Goal: Task Accomplishment & Management: Use online tool/utility

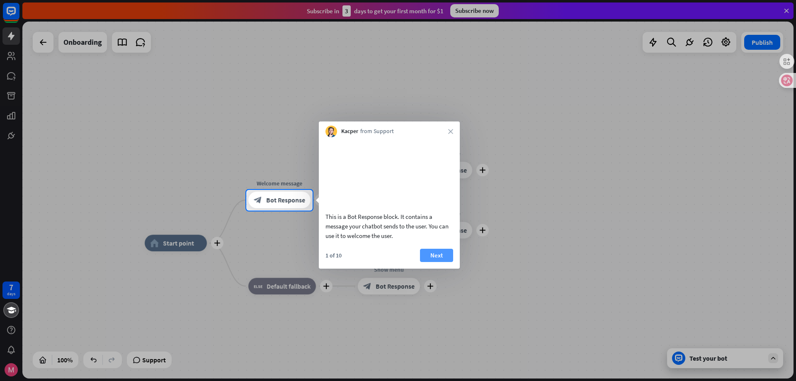
click at [444, 262] on button "Next" at bounding box center [436, 255] width 33 height 13
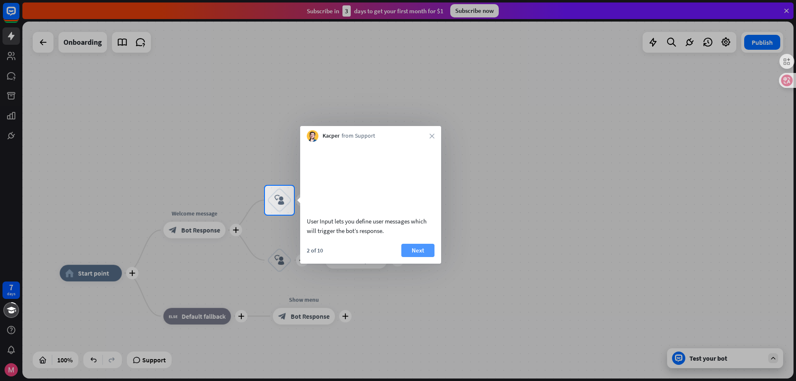
click at [411, 257] on button "Next" at bounding box center [417, 250] width 33 height 13
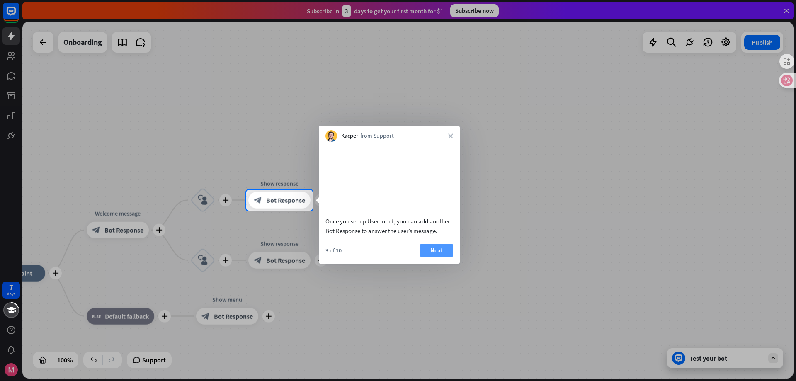
click at [442, 257] on button "Next" at bounding box center [436, 250] width 33 height 13
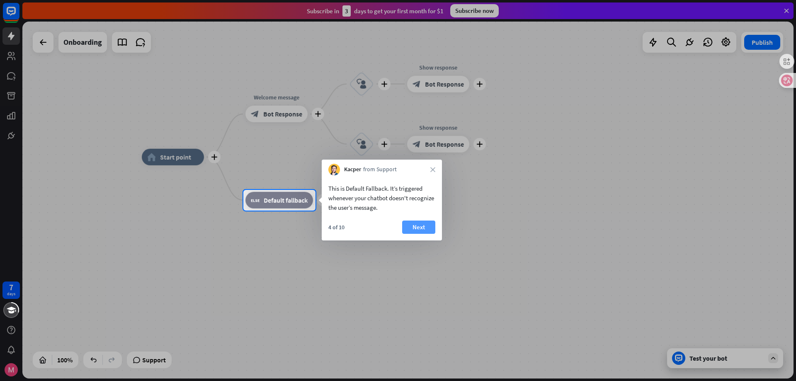
click at [421, 225] on button "Next" at bounding box center [418, 227] width 33 height 13
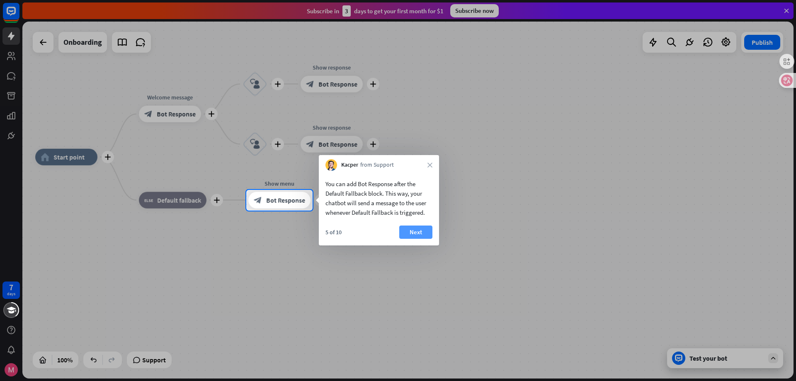
click at [415, 232] on button "Next" at bounding box center [415, 232] width 33 height 13
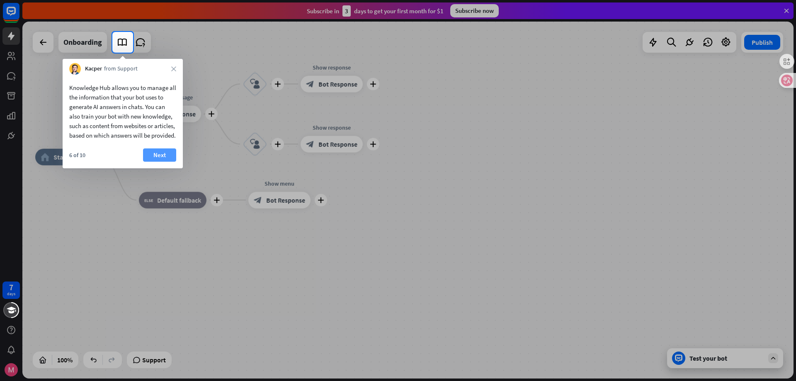
click at [160, 162] on button "Next" at bounding box center [159, 154] width 33 height 13
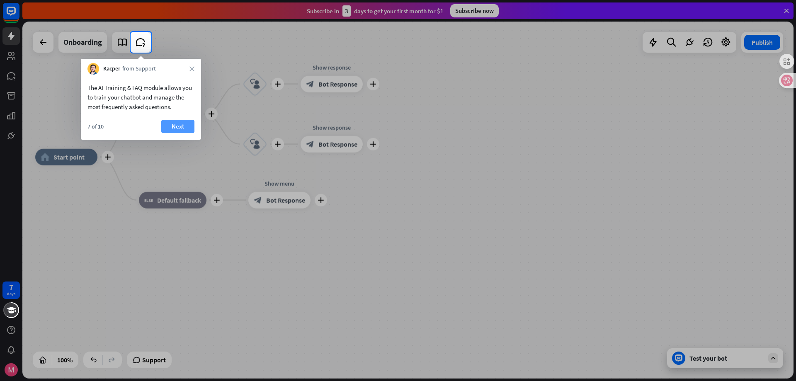
click at [177, 126] on button "Next" at bounding box center [177, 126] width 33 height 13
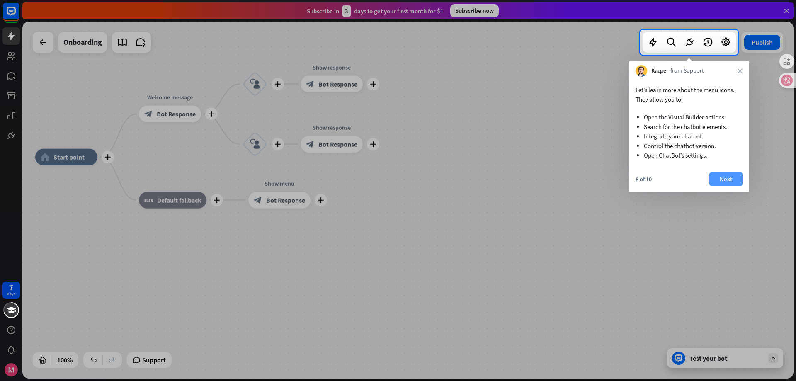
click at [726, 183] on button "Next" at bounding box center [725, 178] width 33 height 13
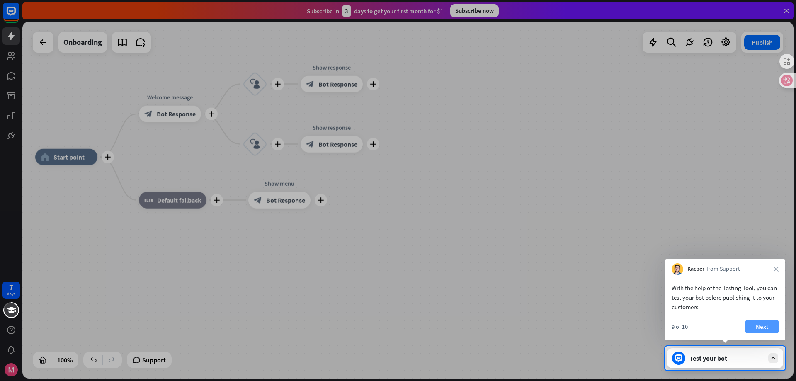
click at [762, 325] on button "Next" at bounding box center [762, 326] width 33 height 13
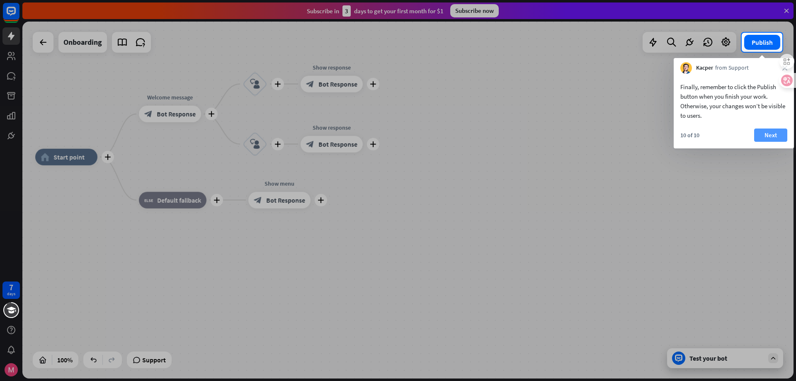
click at [770, 136] on button "Next" at bounding box center [770, 135] width 33 height 13
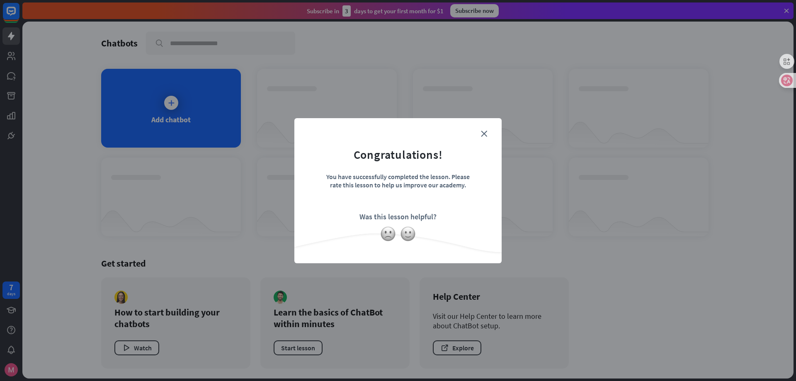
click at [770, 136] on div "close Congratulations! You have successfully completed the lesson. Please rate …" at bounding box center [398, 190] width 796 height 381
click at [485, 135] on icon "close" at bounding box center [484, 134] width 6 height 6
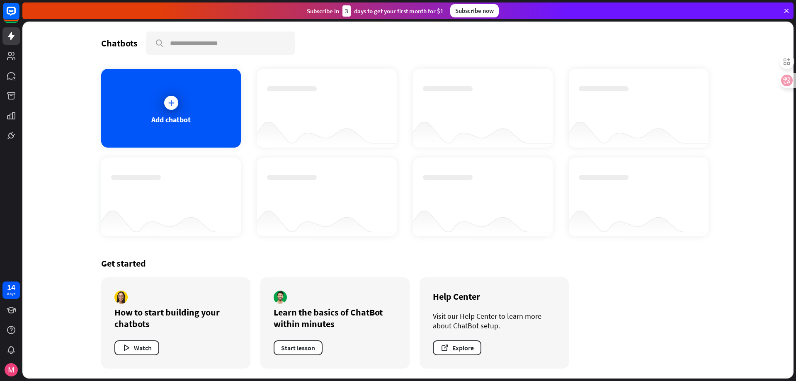
click at [785, 12] on icon at bounding box center [786, 10] width 7 height 7
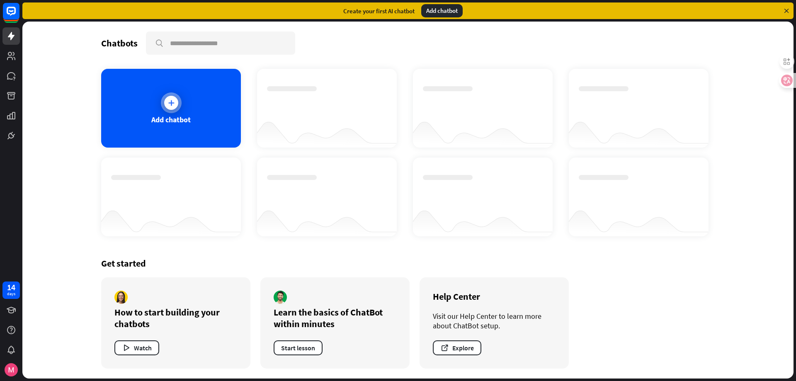
click at [175, 92] on div "Add chatbot" at bounding box center [171, 108] width 140 height 79
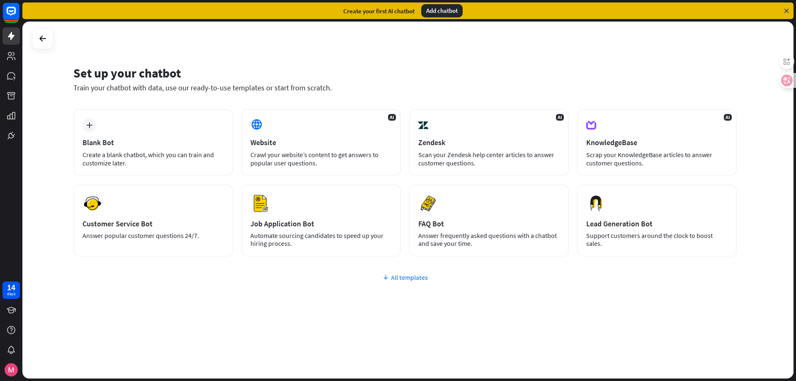
click at [384, 279] on icon at bounding box center [385, 277] width 7 height 8
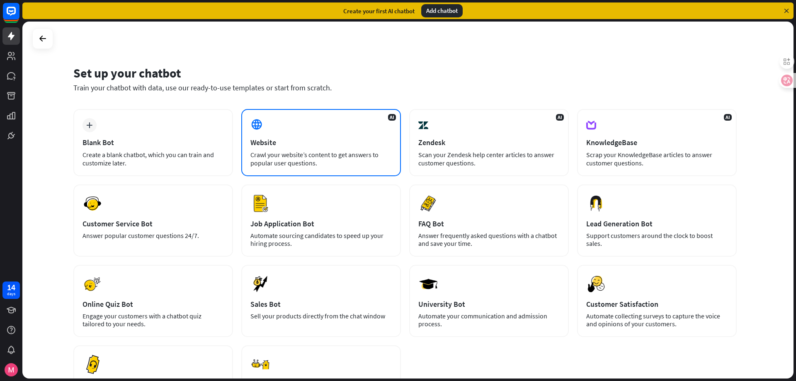
click at [321, 136] on div "AI Website Crawl your website’s content to get answers to popular user question…" at bounding box center [321, 142] width 160 height 67
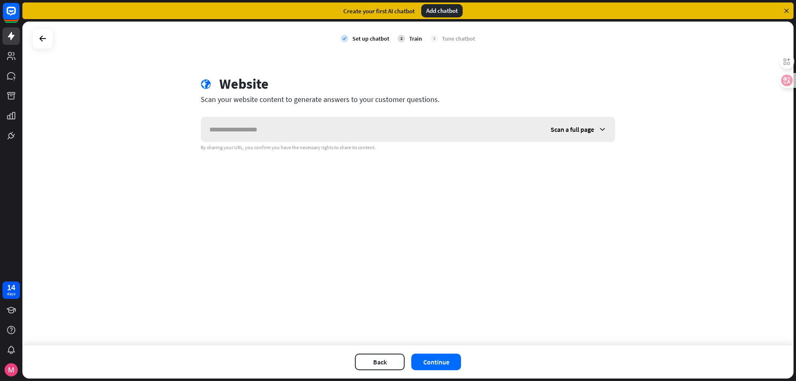
click at [321, 136] on input "text" at bounding box center [371, 129] width 341 height 25
click at [578, 131] on span "Scan a full page" at bounding box center [573, 129] width 44 height 8
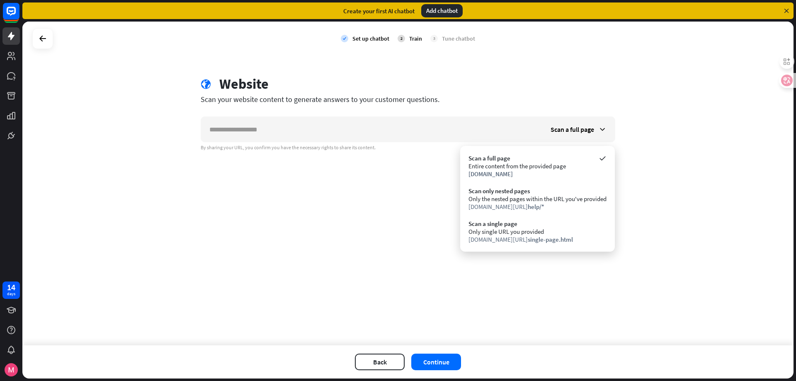
click at [321, 214] on div "check Set up chatbot 2 Train 3 Tune chatbot globe Website Scan your website con…" at bounding box center [407, 184] width 771 height 324
